Goal: Information Seeking & Learning: Stay updated

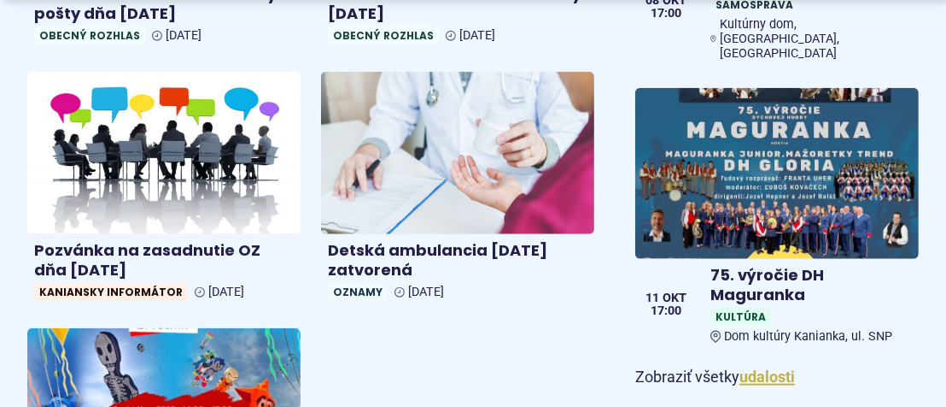
scroll to position [1452, 0]
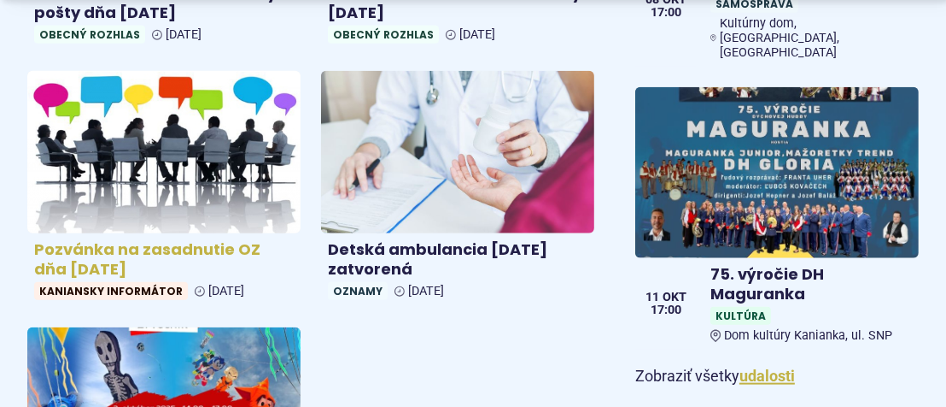
click at [118, 255] on h4 "Pozvánka na zasadnutie OZ dňa [DATE]" at bounding box center [164, 259] width 260 height 38
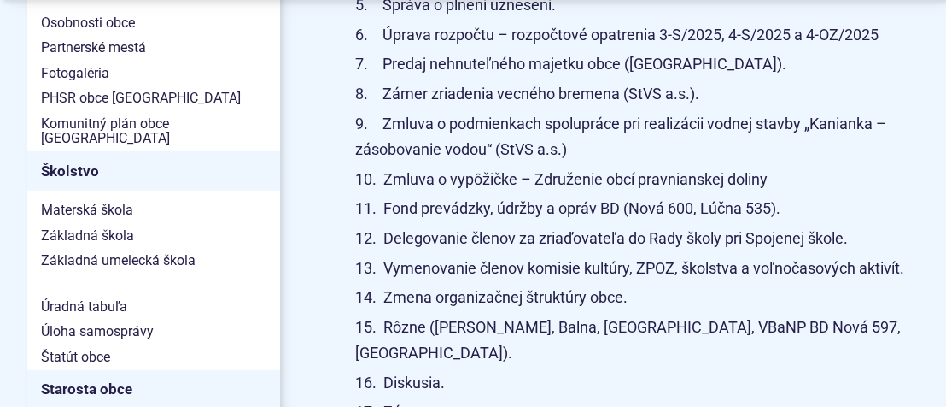
scroll to position [940, 0]
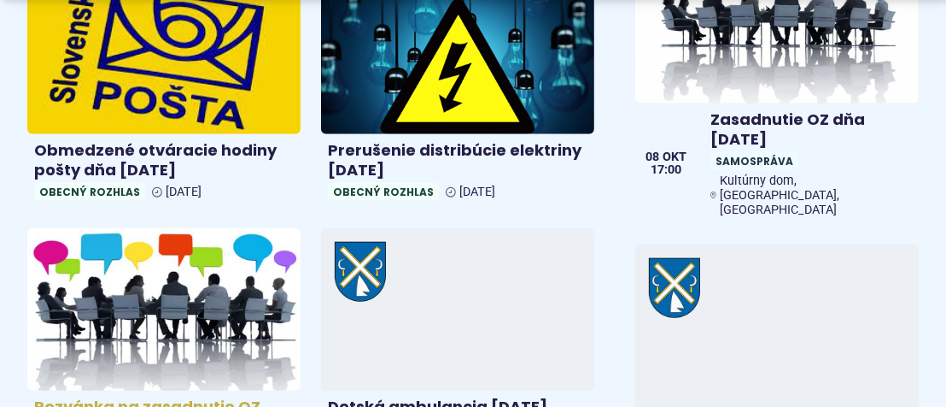
scroll to position [1367, 0]
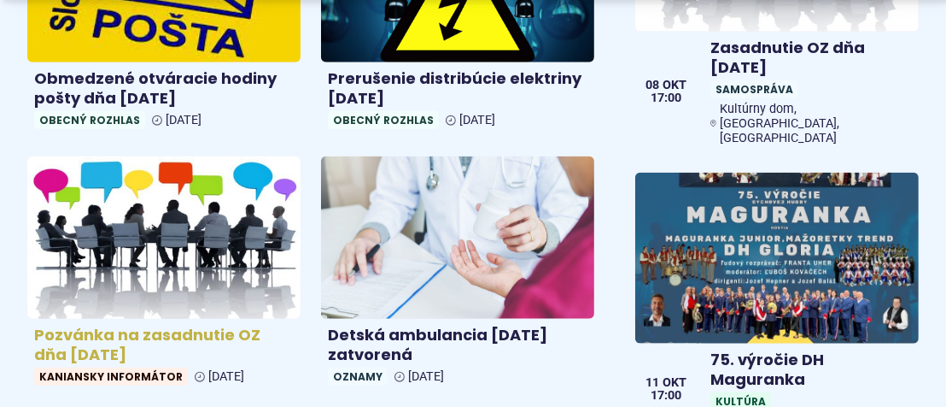
click at [205, 337] on h4 "Pozvánka na zasadnutie OZ dňa [DATE]" at bounding box center [164, 344] width 260 height 38
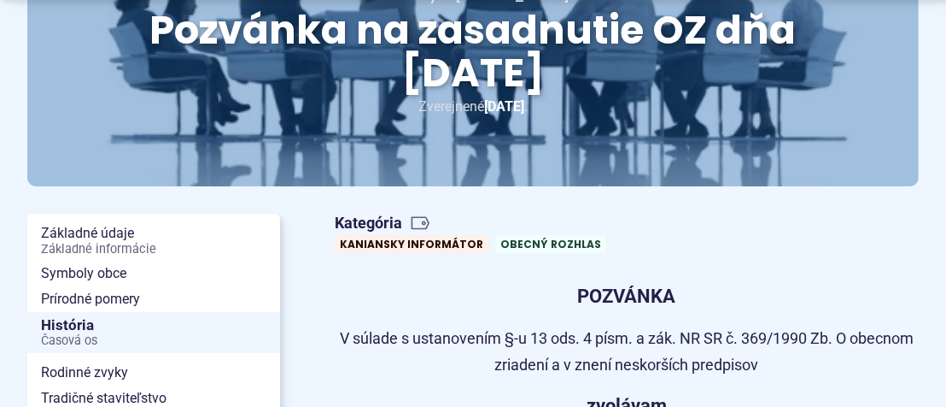
scroll to position [512, 0]
